Goal: Unclear

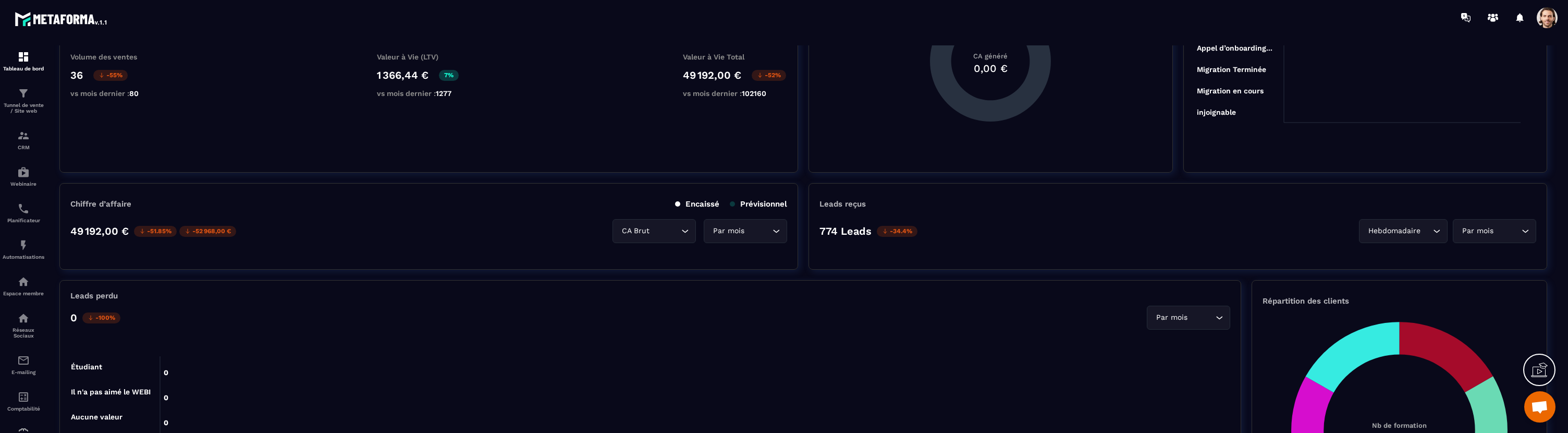
scroll to position [147, 0]
